Goal: Transaction & Acquisition: Purchase product/service

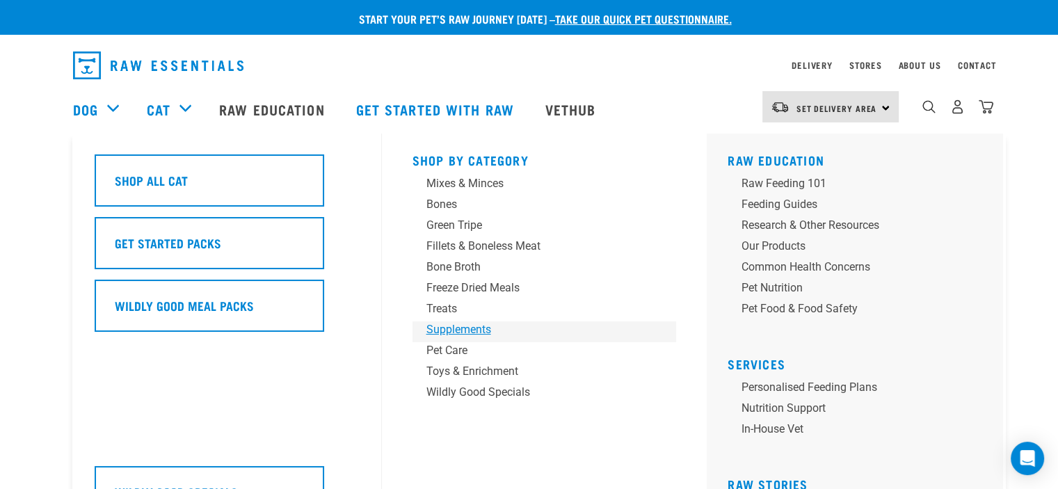
click at [451, 327] on div "Supplements" at bounding box center [535, 330] width 217 height 17
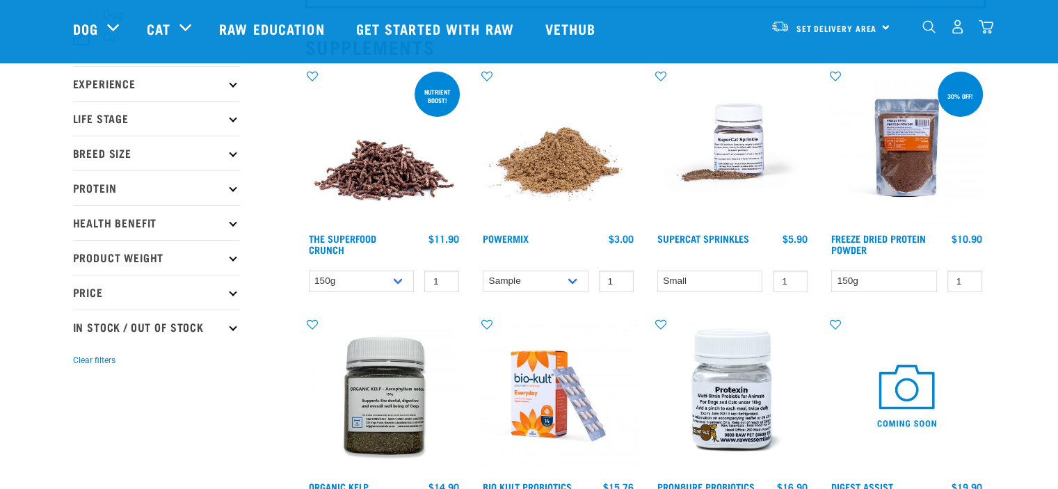
scroll to position [209, 0]
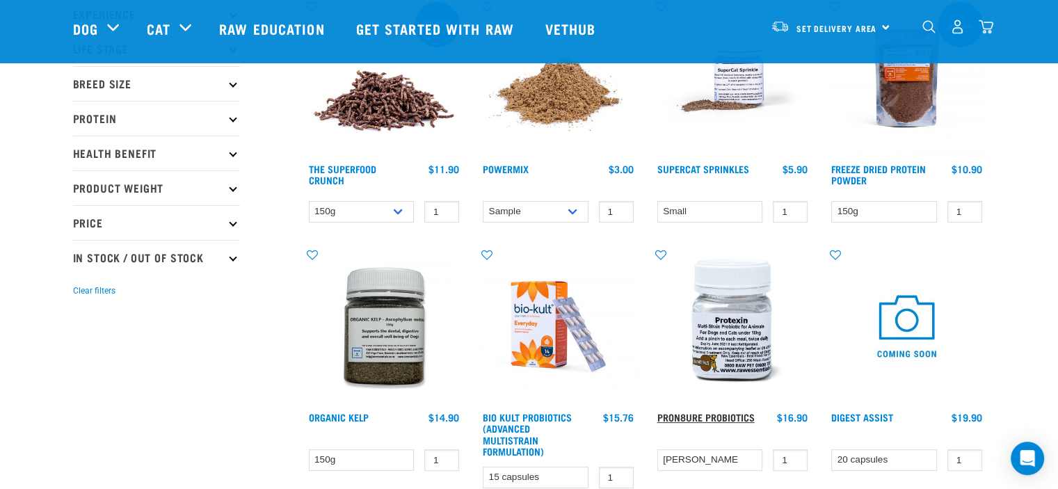
click at [685, 416] on link "ProN8ure Probiotics" at bounding box center [706, 417] width 97 height 5
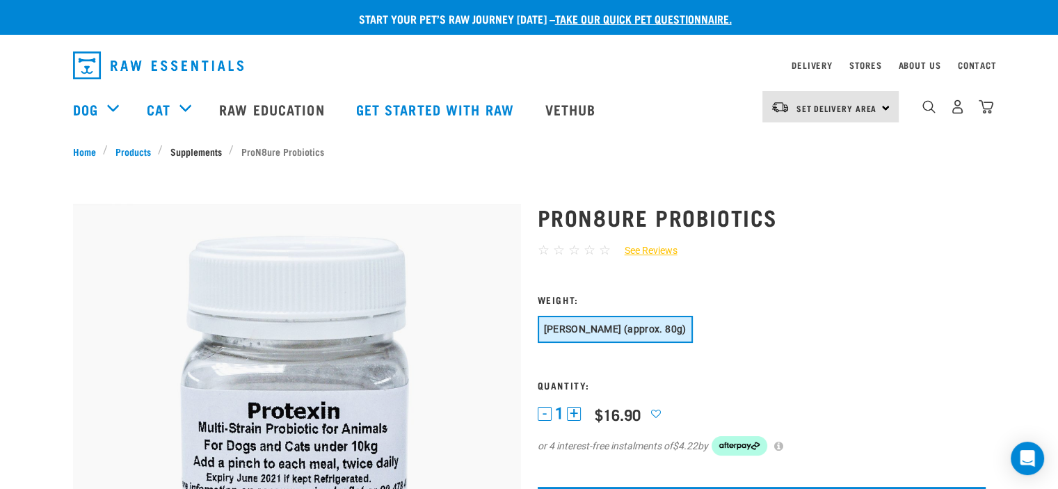
click at [198, 151] on link "Supplements" at bounding box center [196, 151] width 66 height 15
